Goal: Check status: Check status

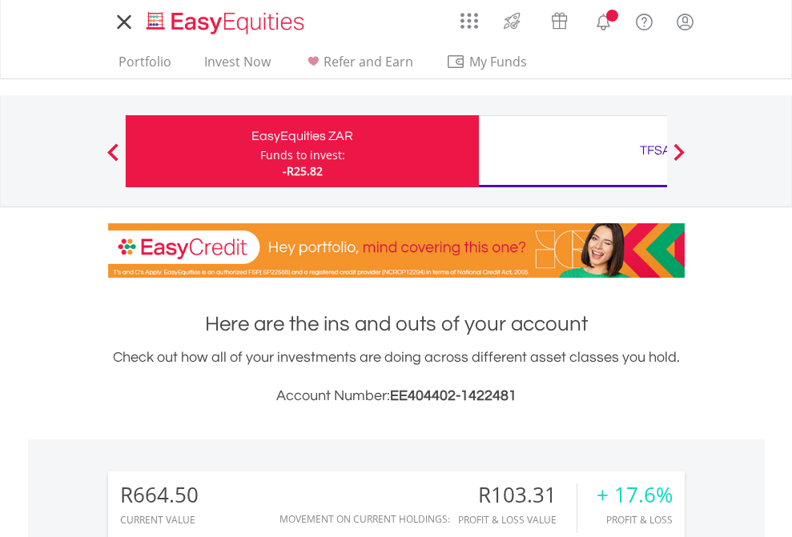
scroll to position [154, 251]
click at [260, 151] on div "Funds to invest:" at bounding box center [302, 155] width 85 height 16
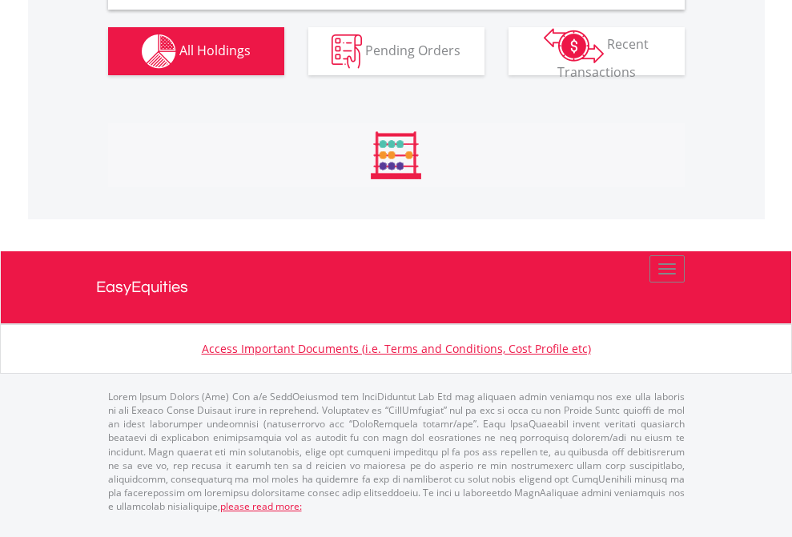
scroll to position [1548, 0]
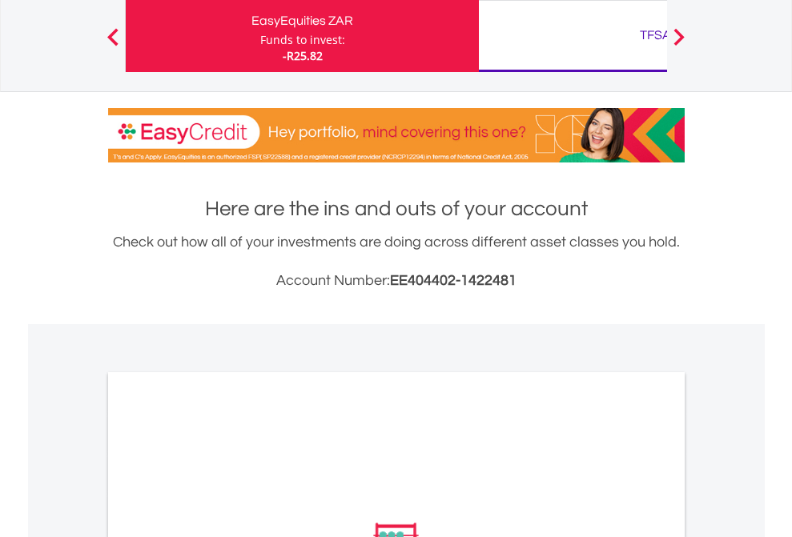
click at [573, 36] on div "TFSA" at bounding box center [655, 35] width 334 height 22
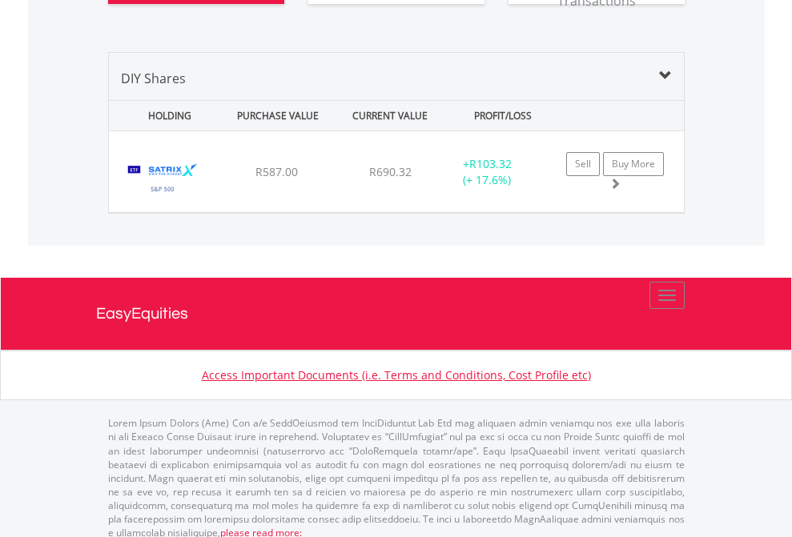
scroll to position [154, 251]
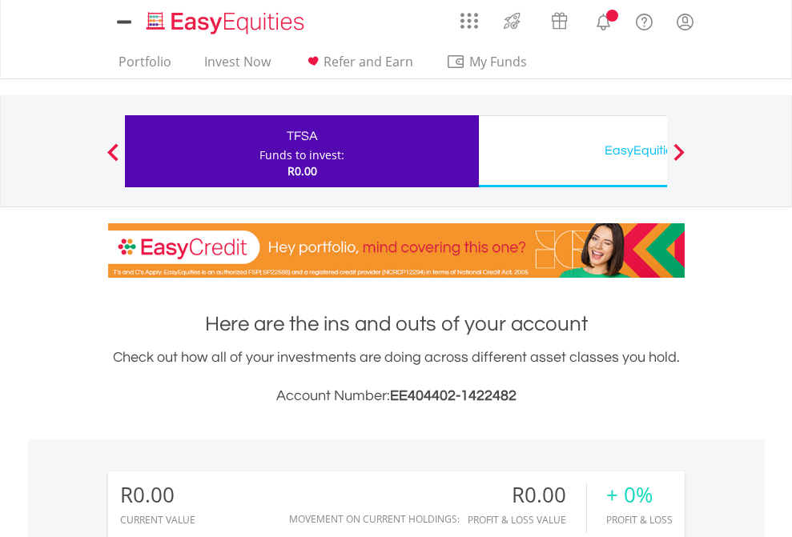
scroll to position [154, 251]
click at [573, 151] on div "EasyEquities USD" at bounding box center [655, 150] width 334 height 22
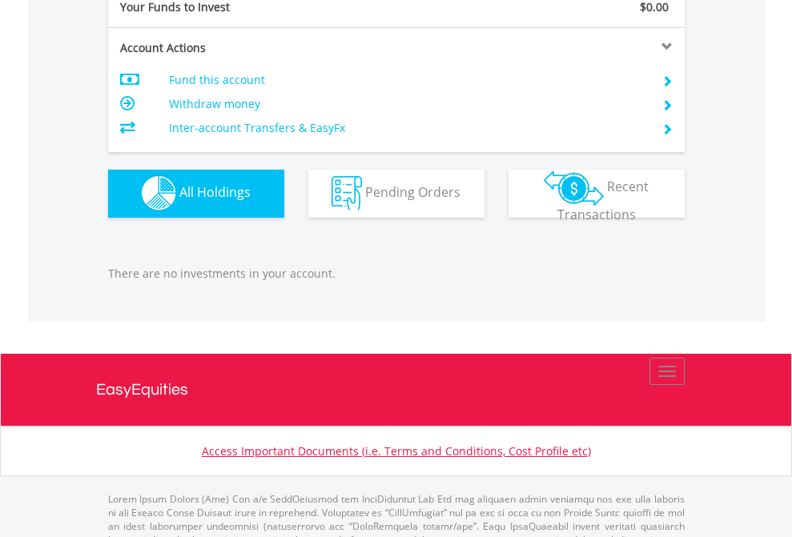
scroll to position [1585, 0]
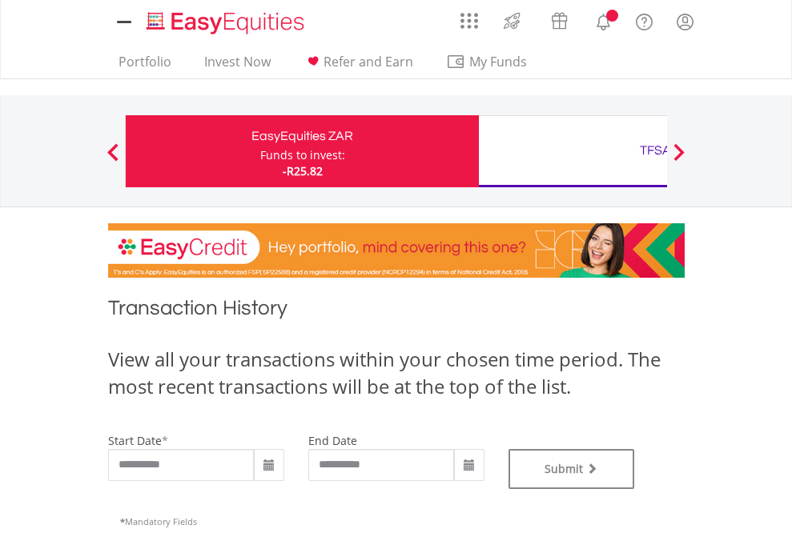
type input "**********"
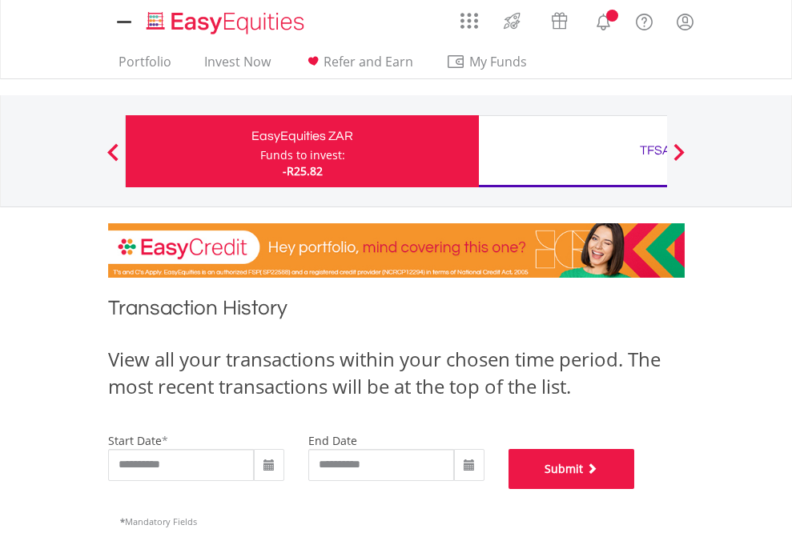
click at [635, 489] on button "Submit" at bounding box center [571, 469] width 127 height 40
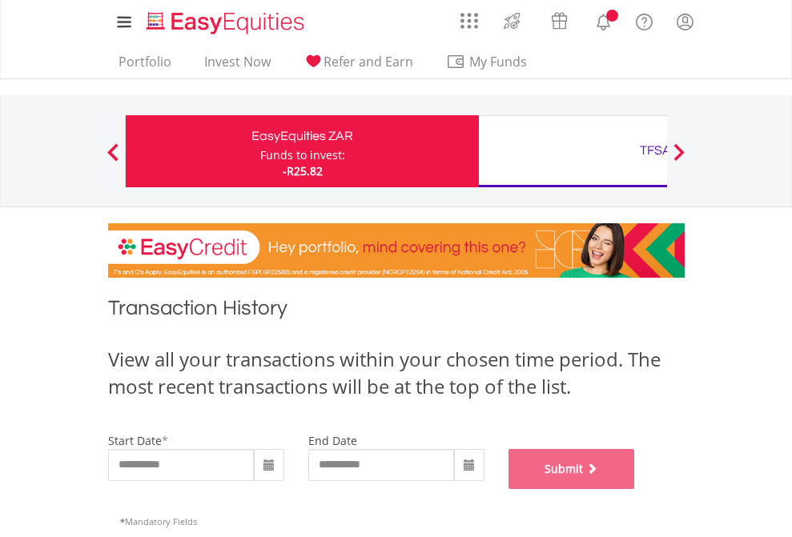
scroll to position [649, 0]
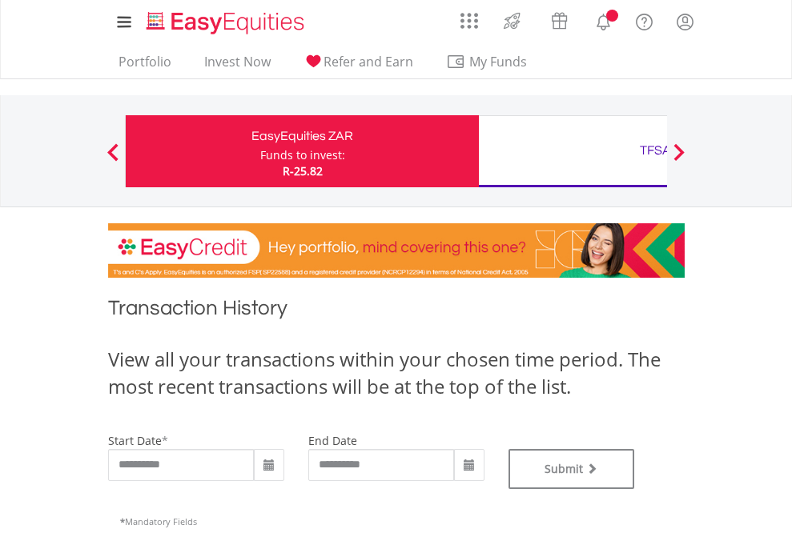
click at [573, 151] on div "TFSA" at bounding box center [655, 150] width 334 height 22
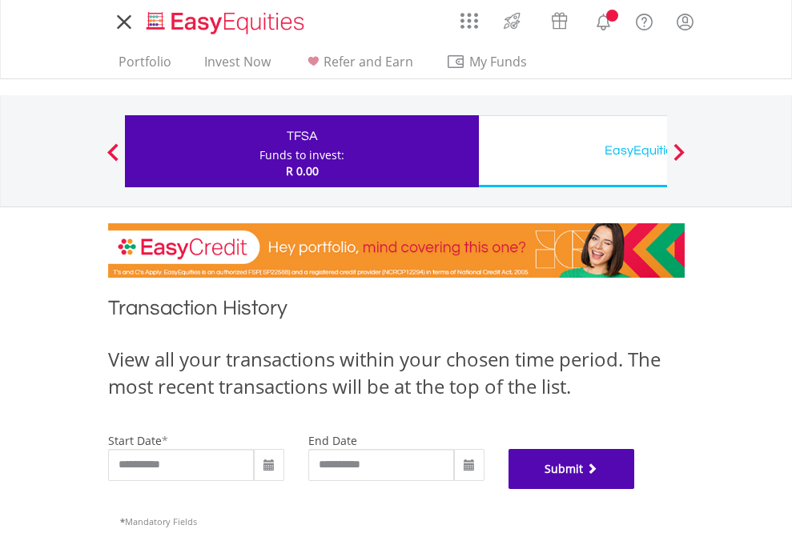
click at [635, 489] on button "Submit" at bounding box center [571, 469] width 127 height 40
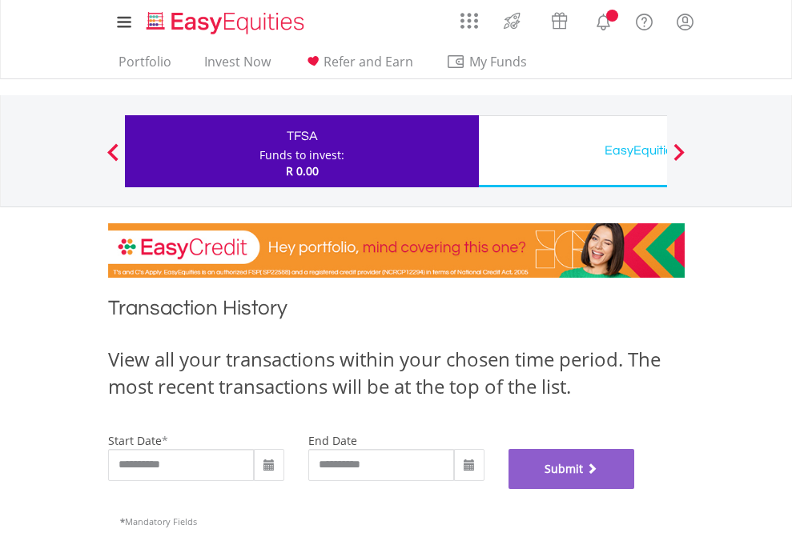
scroll to position [649, 0]
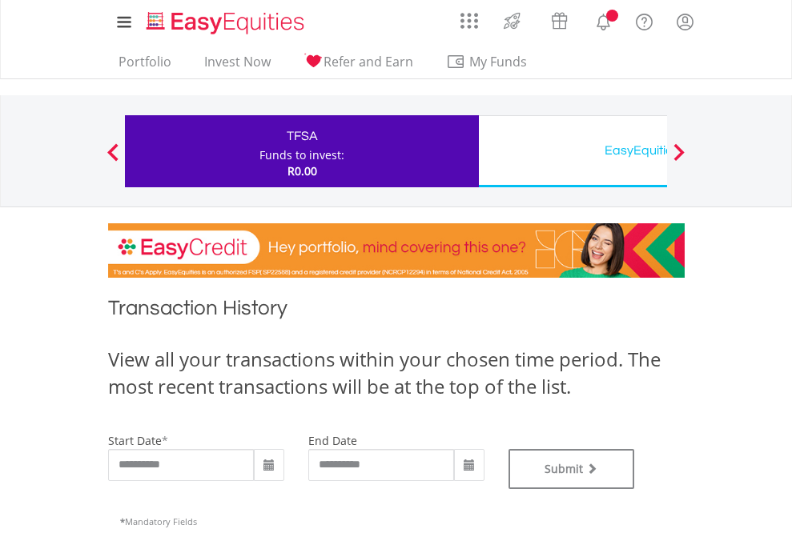
click at [573, 151] on div "EasyEquities USD" at bounding box center [655, 150] width 334 height 22
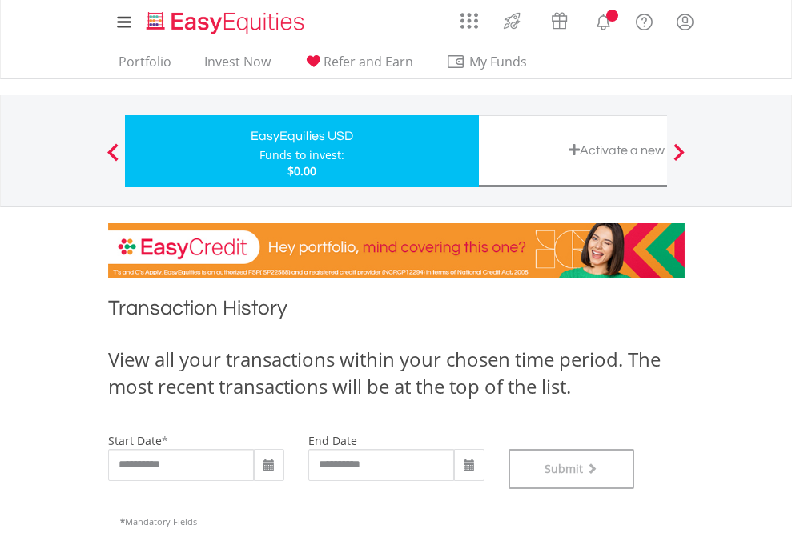
scroll to position [649, 0]
